Goal: Information Seeking & Learning: Learn about a topic

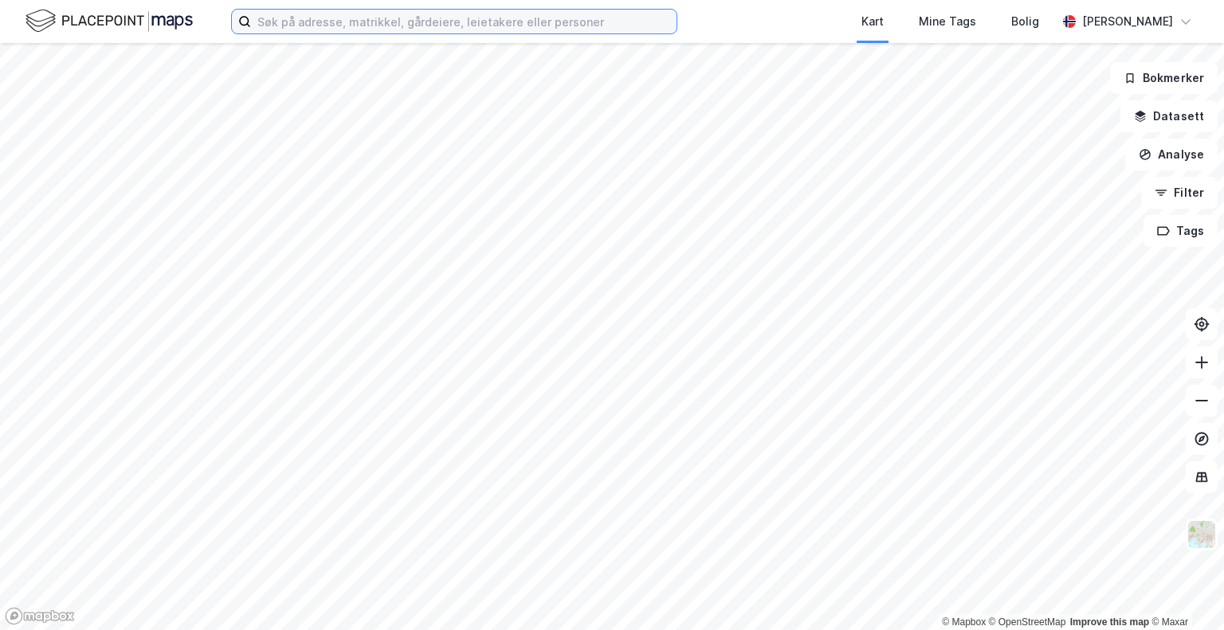
click at [312, 26] on input at bounding box center [464, 22] width 426 height 24
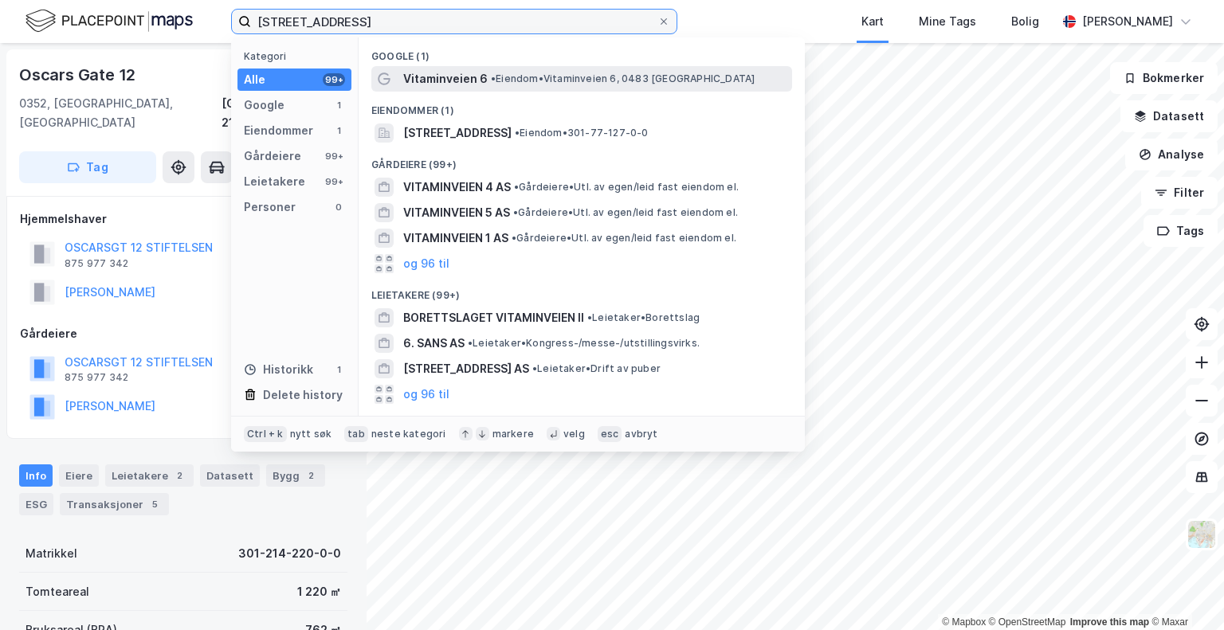
type input "[STREET_ADDRESS]"
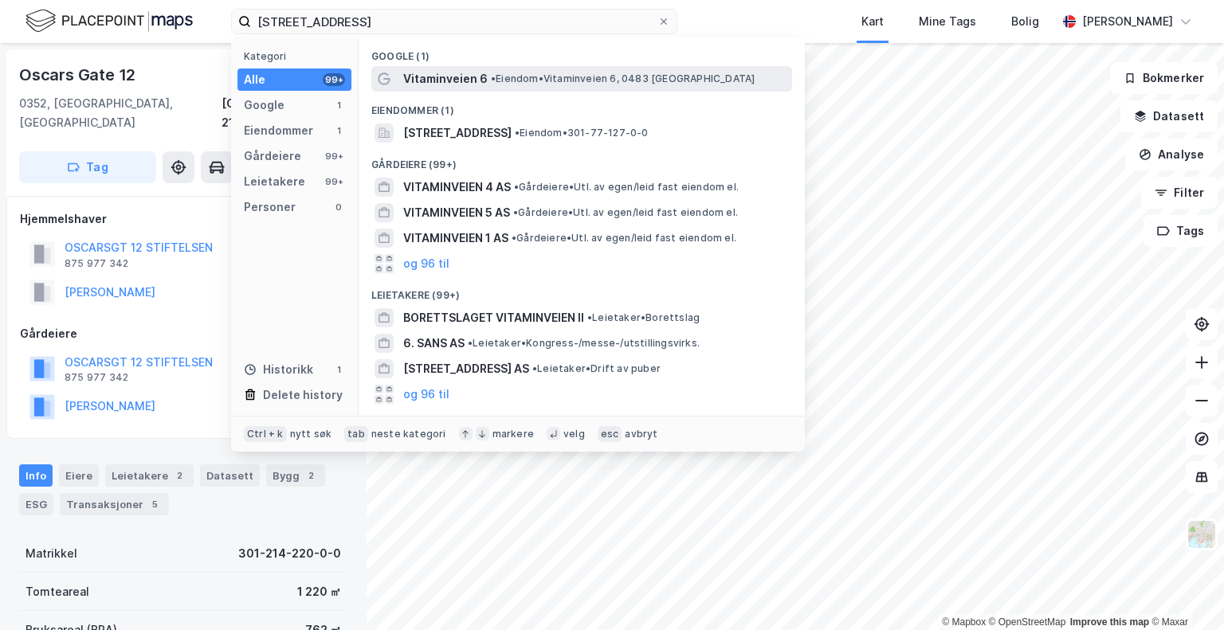
click at [450, 82] on span "Vitaminveien 6" at bounding box center [445, 78] width 84 height 19
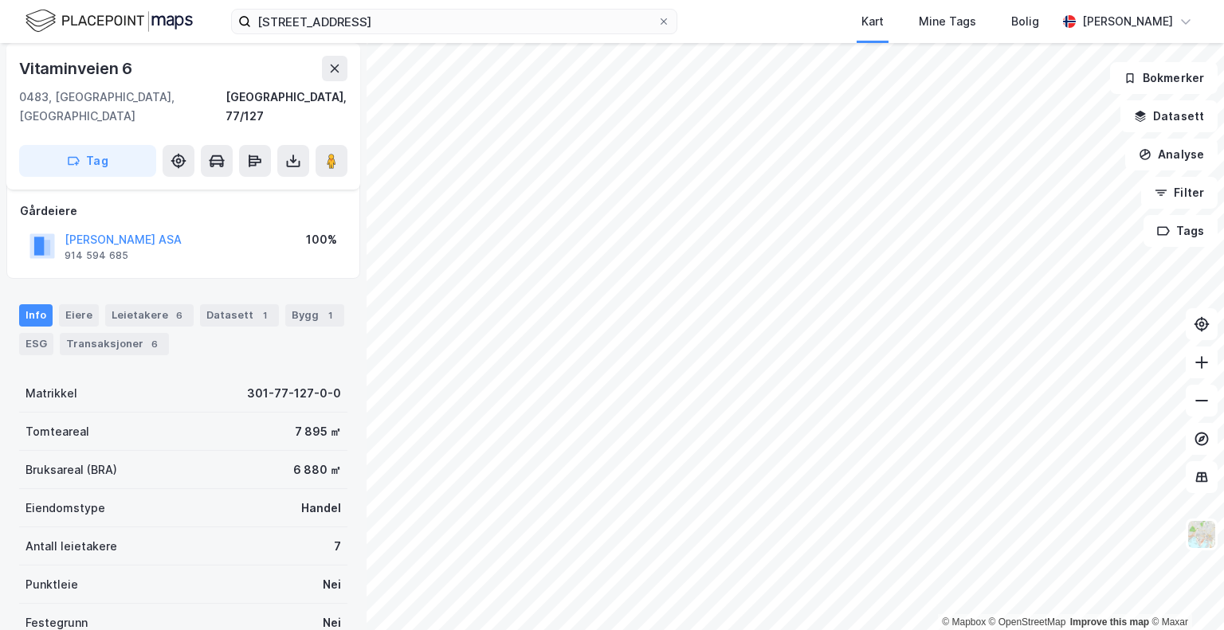
scroll to position [159, 0]
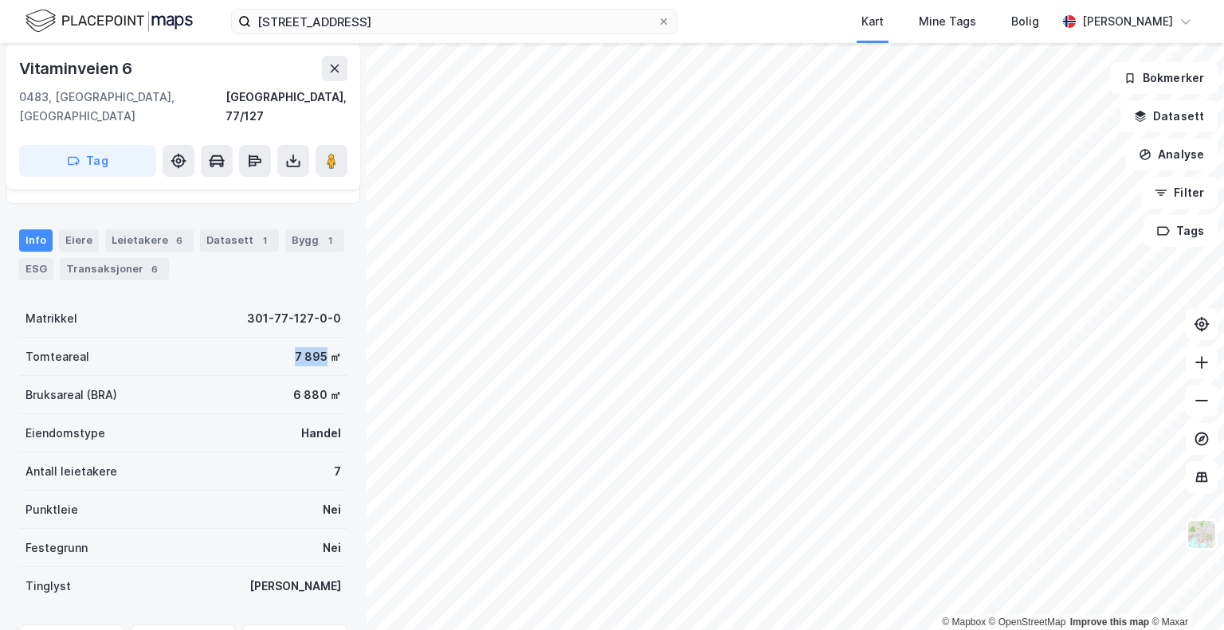
drag, startPoint x: 282, startPoint y: 341, endPoint x: 313, endPoint y: 342, distance: 31.1
click at [313, 342] on div "Tomteareal 7 895 ㎡" at bounding box center [183, 357] width 328 height 38
